Goal: Navigation & Orientation: Find specific page/section

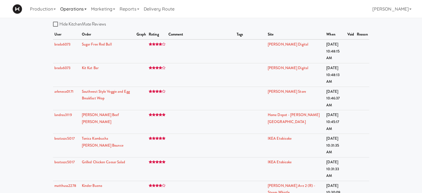
click at [73, 6] on link "Operations" at bounding box center [73, 9] width 31 height 18
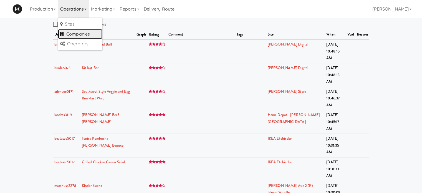
click at [79, 32] on link "Companies" at bounding box center [80, 34] width 44 height 10
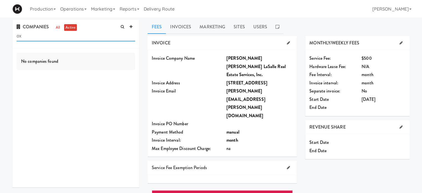
type input "o"
type input "3"
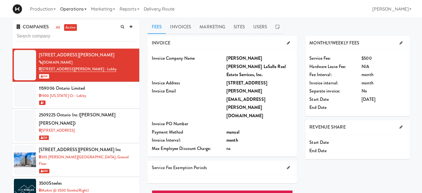
click at [85, 9] on link "Operations" at bounding box center [73, 9] width 31 height 18
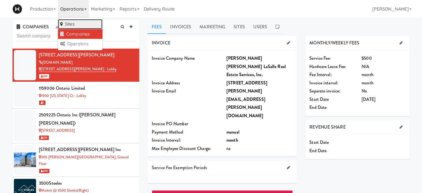
click at [73, 25] on link "Sites" at bounding box center [80, 24] width 44 height 10
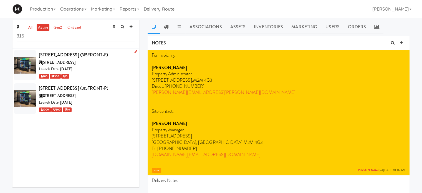
click at [95, 71] on div "Launch Date: [DATE]" at bounding box center [87, 69] width 96 height 7
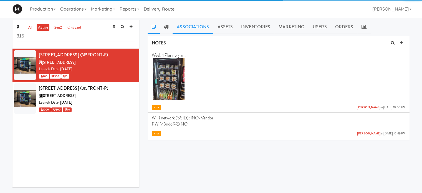
click at [195, 26] on link "Associations" at bounding box center [193, 27] width 41 height 14
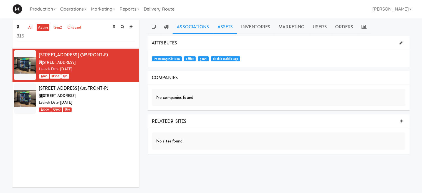
click at [228, 26] on link "Assets" at bounding box center [225, 27] width 24 height 14
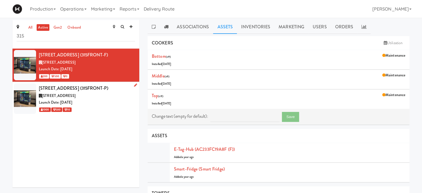
click at [109, 94] on div "[STREET_ADDRESS]" at bounding box center [87, 95] width 96 height 7
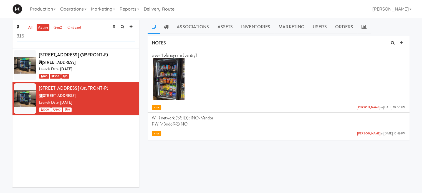
click at [37, 39] on input "315" at bounding box center [76, 36] width 118 height 10
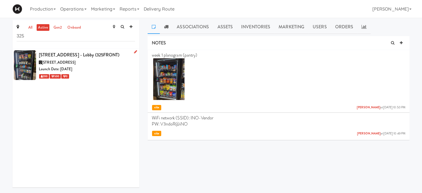
click at [95, 72] on div "Launch Date: [DATE]" at bounding box center [87, 69] width 96 height 7
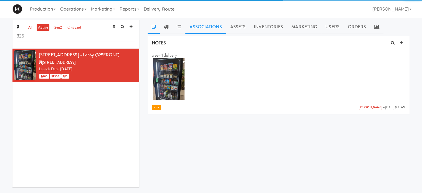
click at [201, 27] on link "Associations" at bounding box center [205, 27] width 41 height 14
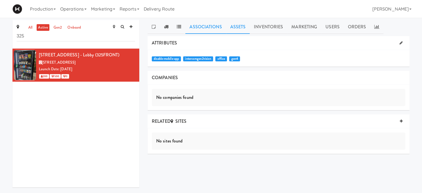
click at [239, 28] on link "Assets" at bounding box center [238, 27] width 24 height 14
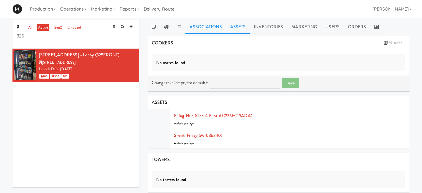
click at [207, 26] on link "Associations" at bounding box center [205, 27] width 41 height 14
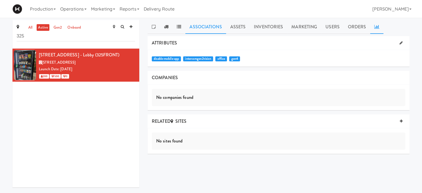
click at [374, 25] on icon at bounding box center [376, 26] width 5 height 4
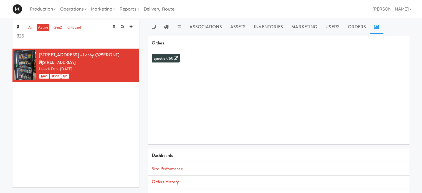
scroll to position [50, 0]
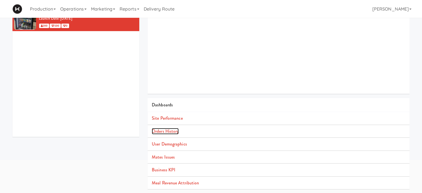
click at [161, 133] on link "Orders History" at bounding box center [165, 131] width 27 height 6
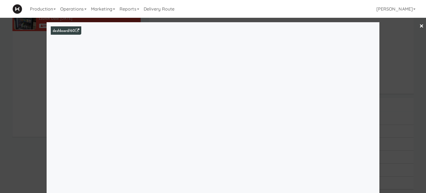
click at [419, 26] on link "×" at bounding box center [421, 26] width 4 height 17
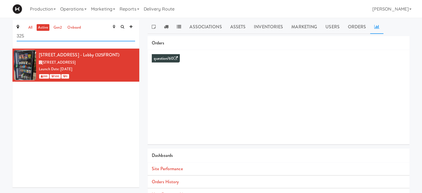
click at [36, 37] on input "325" at bounding box center [76, 36] width 118 height 10
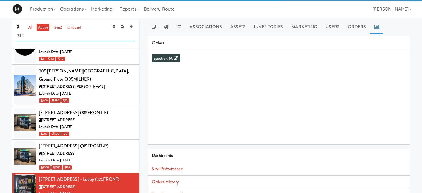
type input "315"
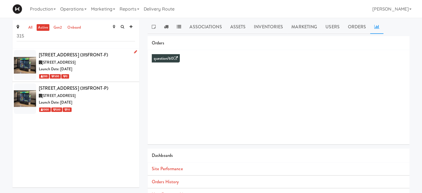
click at [93, 60] on div "[STREET_ADDRESS]" at bounding box center [87, 62] width 96 height 7
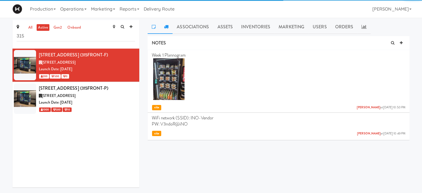
click at [166, 27] on icon at bounding box center [166, 26] width 4 height 4
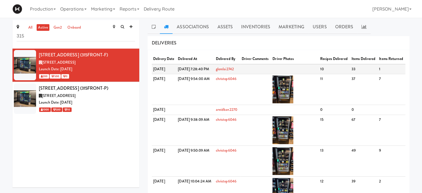
click at [174, 74] on td "[DATE]" at bounding box center [164, 69] width 25 height 10
click at [301, 45] on div "DELIVERIES" at bounding box center [279, 43] width 262 height 14
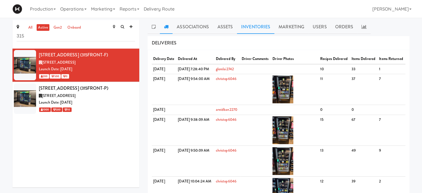
click at [247, 28] on link "Inventories" at bounding box center [255, 27] width 37 height 14
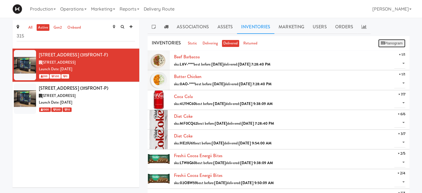
click at [388, 40] on button "Planogram" at bounding box center [391, 43] width 27 height 8
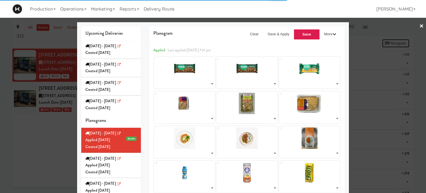
select select "number:291576"
select select "number:287734"
select select "number:295177"
select select "number:298635"
select select "number:298704"
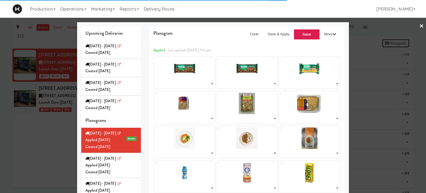
select select "number:298565"
select select "number:297295"
select select "number:297228"
select select "number:297362"
select select "number:291510"
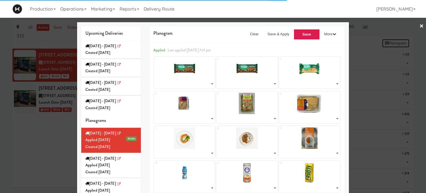
select select "number:298358"
select select "number:283052"
select select "number:291091"
select select "number:291214"
select select "number:291143"
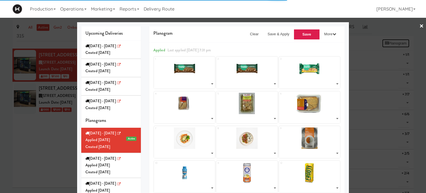
select select "number:271668"
select select "number:271693"
select select "number:253538"
select select "number:260607"
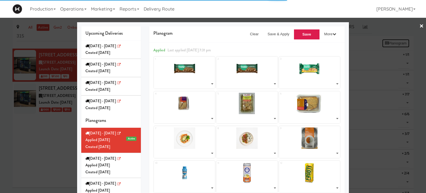
select select "number:291223"
select select "number:298386"
select select "number:294706"
select select "number:268444"
select select "number:294743"
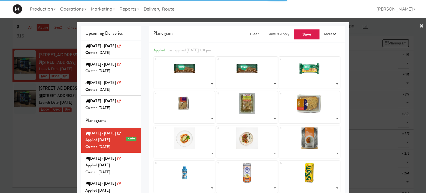
select select "number:291201"
select select "number:298310"
select select "number:294651"
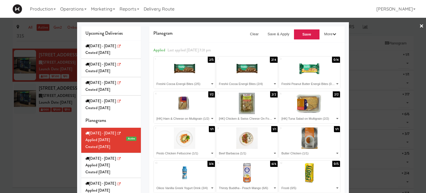
click at [419, 25] on link "×" at bounding box center [421, 26] width 4 height 17
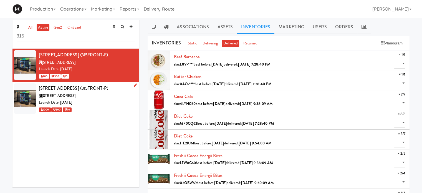
click at [104, 96] on div "[STREET_ADDRESS]" at bounding box center [87, 95] width 96 height 7
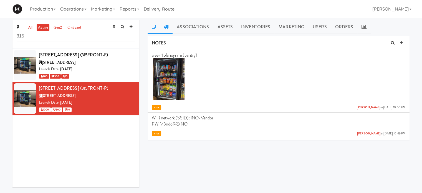
click at [165, 27] on icon at bounding box center [166, 26] width 4 height 4
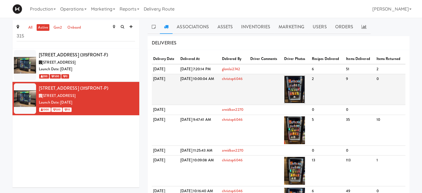
click at [305, 93] on img at bounding box center [294, 89] width 21 height 28
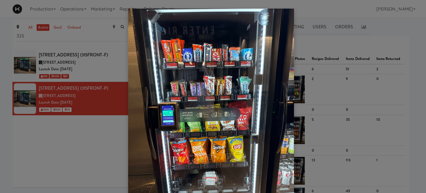
click at [397, 39] on div at bounding box center [213, 96] width 426 height 193
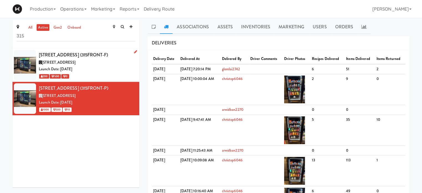
click at [99, 64] on div "[STREET_ADDRESS]" at bounding box center [87, 62] width 96 height 7
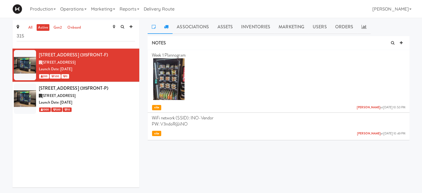
click at [165, 29] on link at bounding box center [166, 27] width 13 height 14
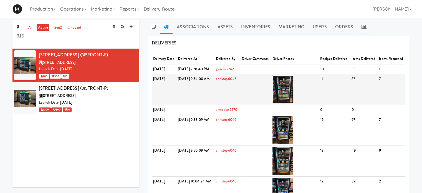
click at [293, 103] on img at bounding box center [282, 89] width 21 height 28
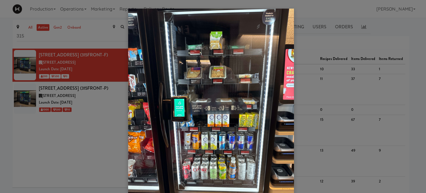
click at [413, 29] on div at bounding box center [213, 96] width 426 height 193
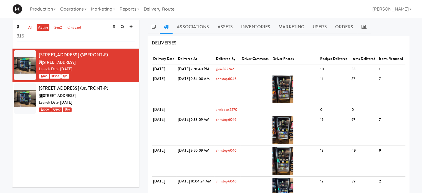
click at [48, 36] on input "315" at bounding box center [76, 36] width 118 height 10
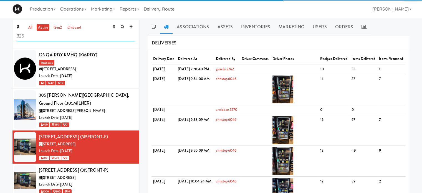
type input "325"
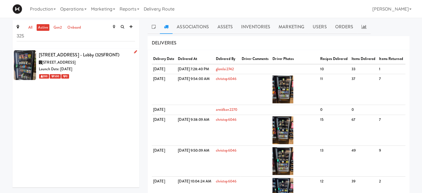
click at [85, 65] on div "[STREET_ADDRESS]" at bounding box center [87, 62] width 96 height 7
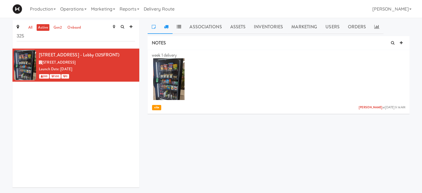
click at [166, 27] on icon at bounding box center [166, 26] width 4 height 4
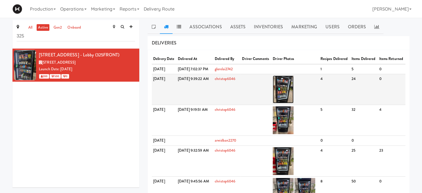
click at [294, 103] on img at bounding box center [283, 89] width 21 height 28
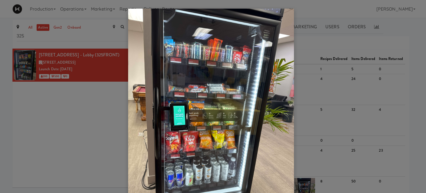
click at [408, 63] on div at bounding box center [213, 96] width 426 height 193
